Goal: Task Accomplishment & Management: Use online tool/utility

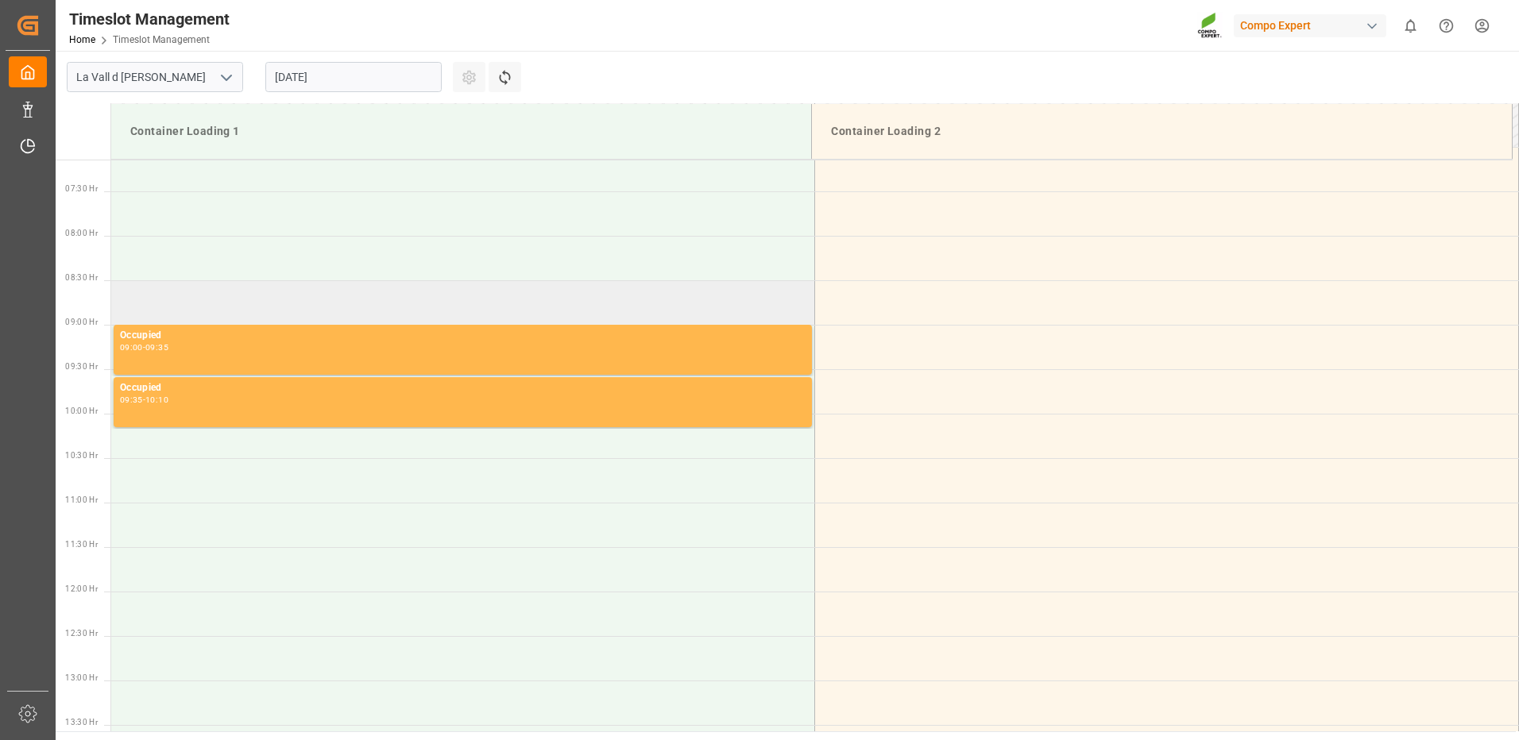
scroll to position [477, 0]
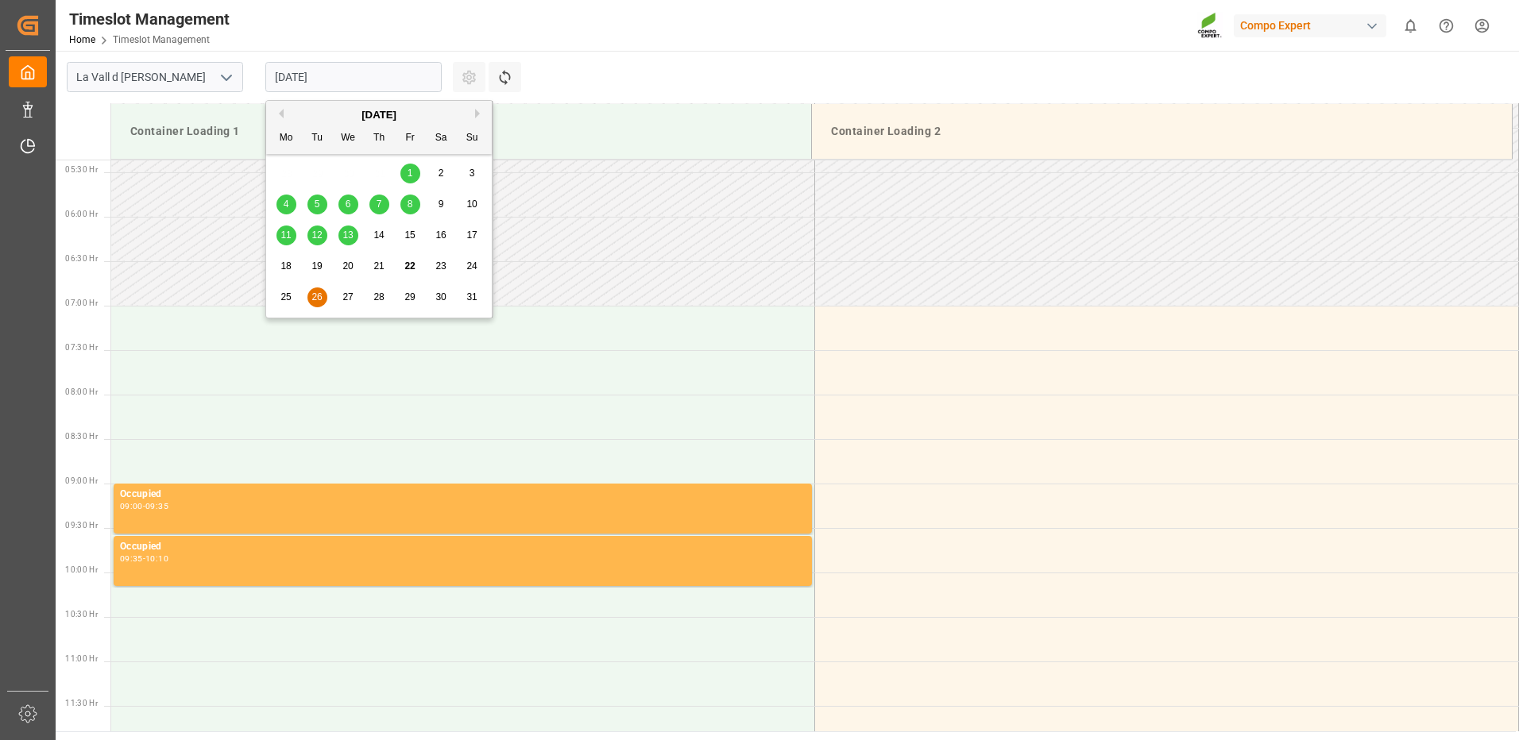
click at [359, 87] on input "[DATE]" at bounding box center [353, 77] width 176 height 30
click at [346, 296] on span "27" at bounding box center [347, 297] width 10 height 11
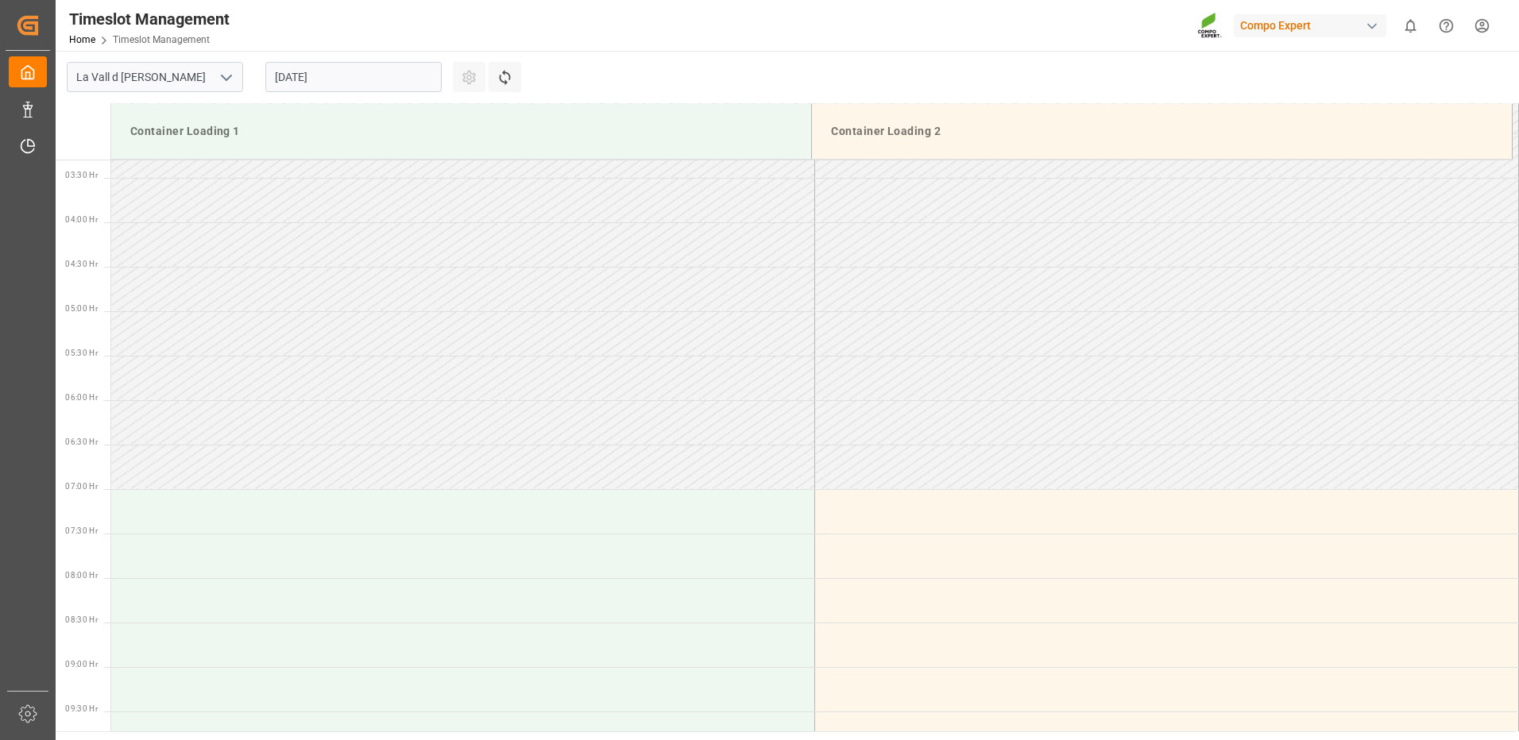
scroll to position [0, 0]
